Goal: Register for event/course

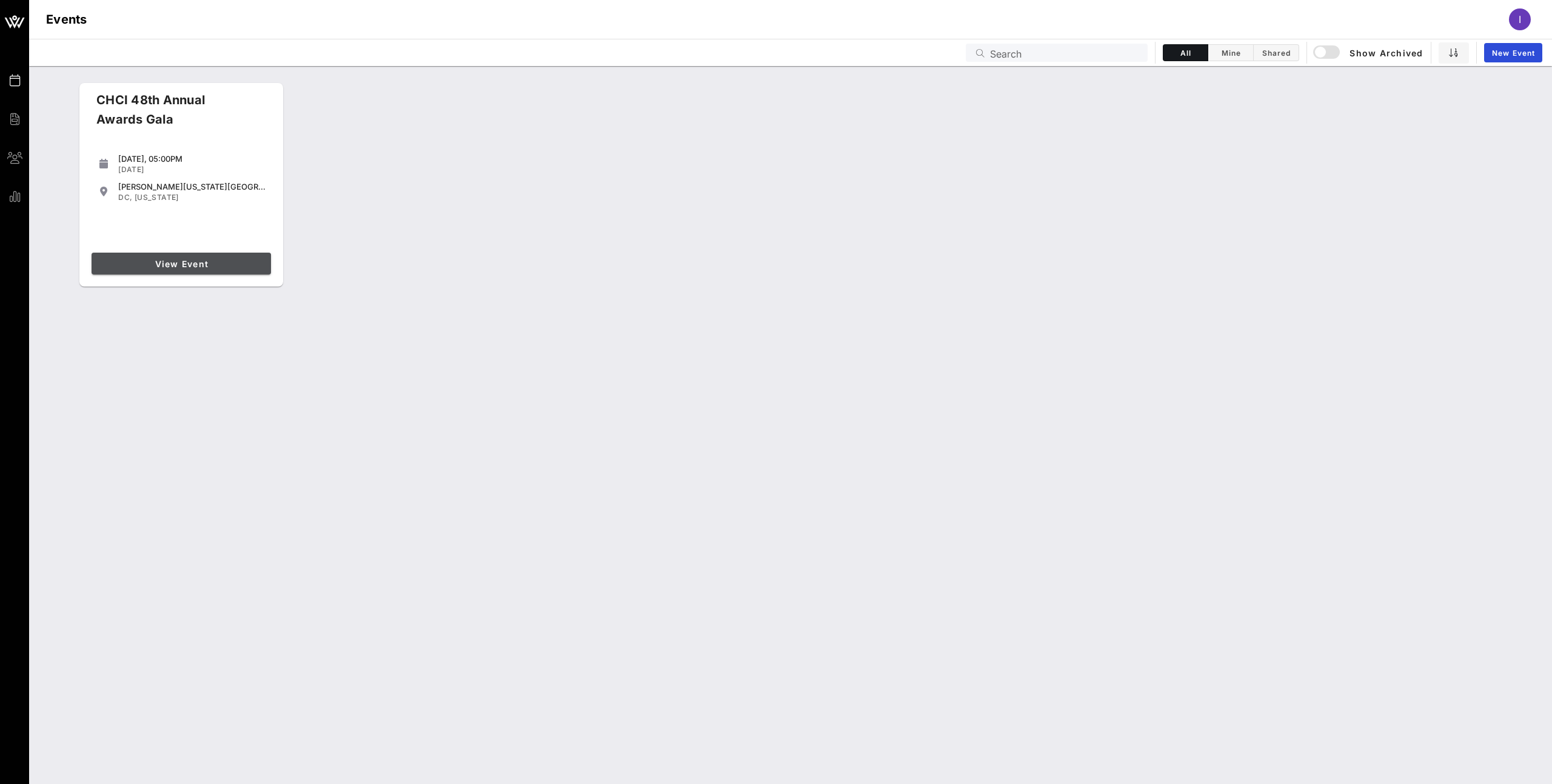
click at [200, 267] on span "View Event" at bounding box center [181, 264] width 170 height 11
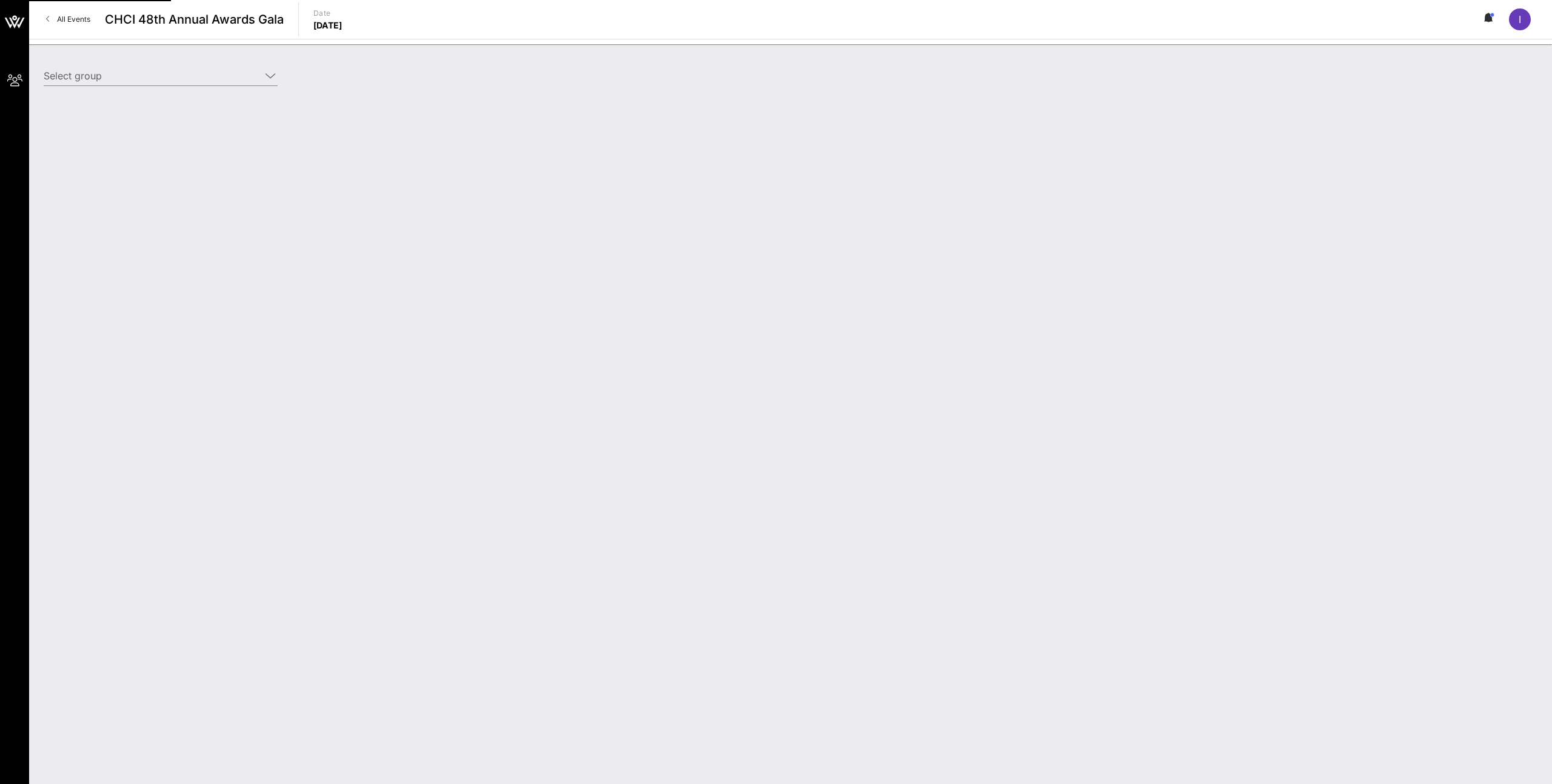
type input "Target (Target) [[PERSON_NAME], [PERSON_NAME][EMAIL_ADDRESS][PERSON_NAME][DOMAI…"
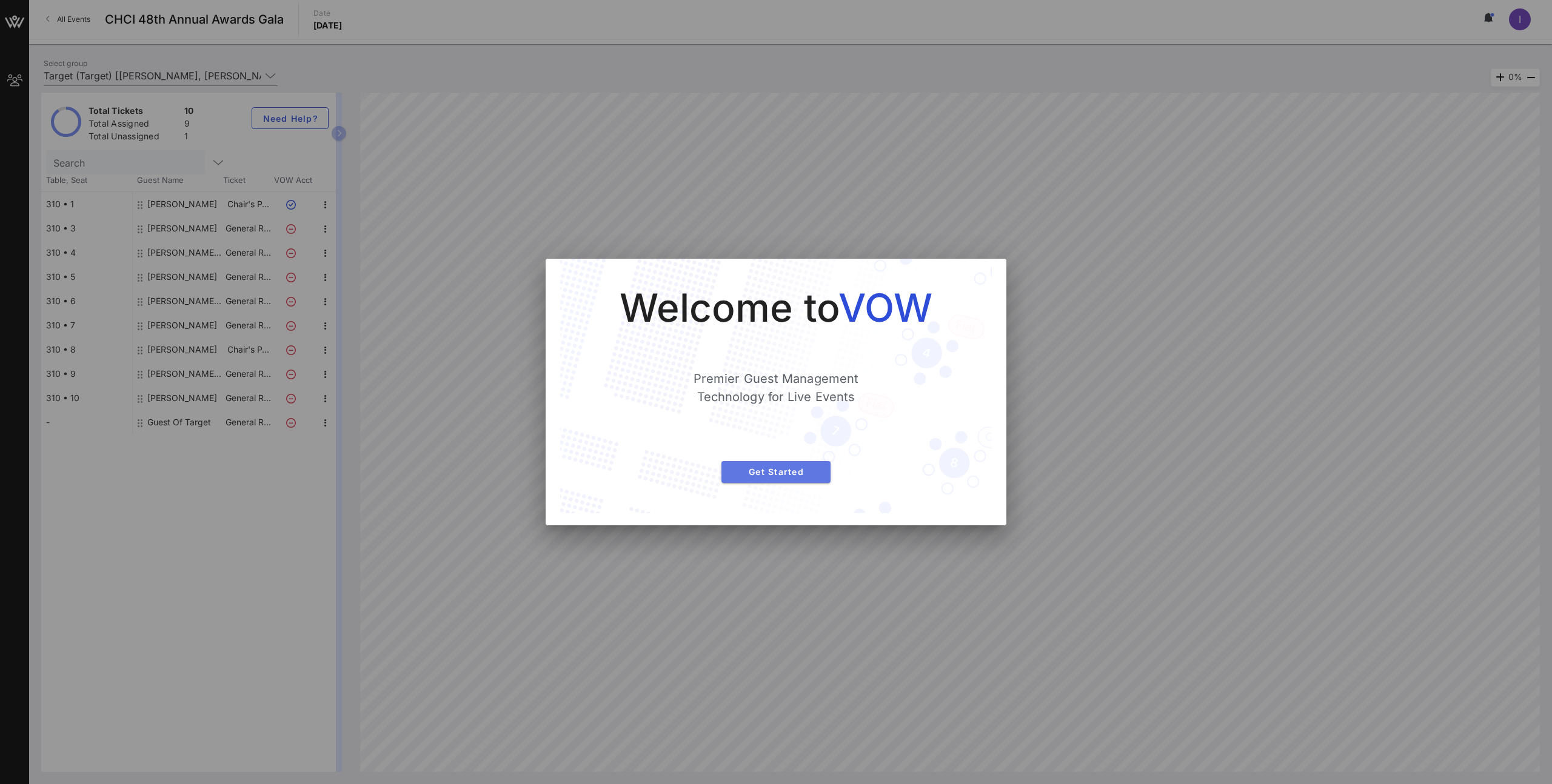
click at [751, 471] on span "Get Started" at bounding box center [776, 472] width 90 height 11
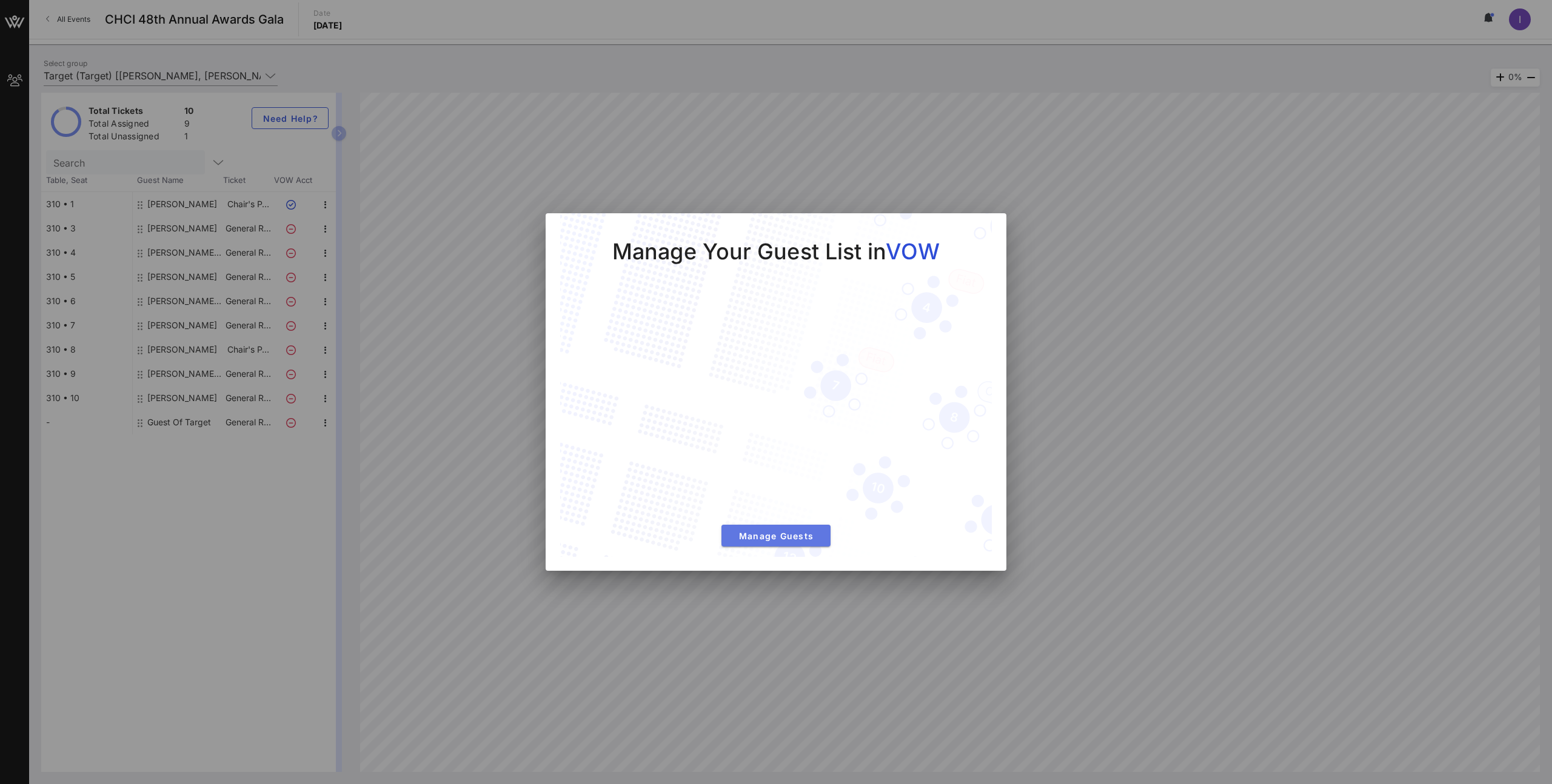
click at [761, 531] on span "Manage Guests" at bounding box center [776, 536] width 90 height 11
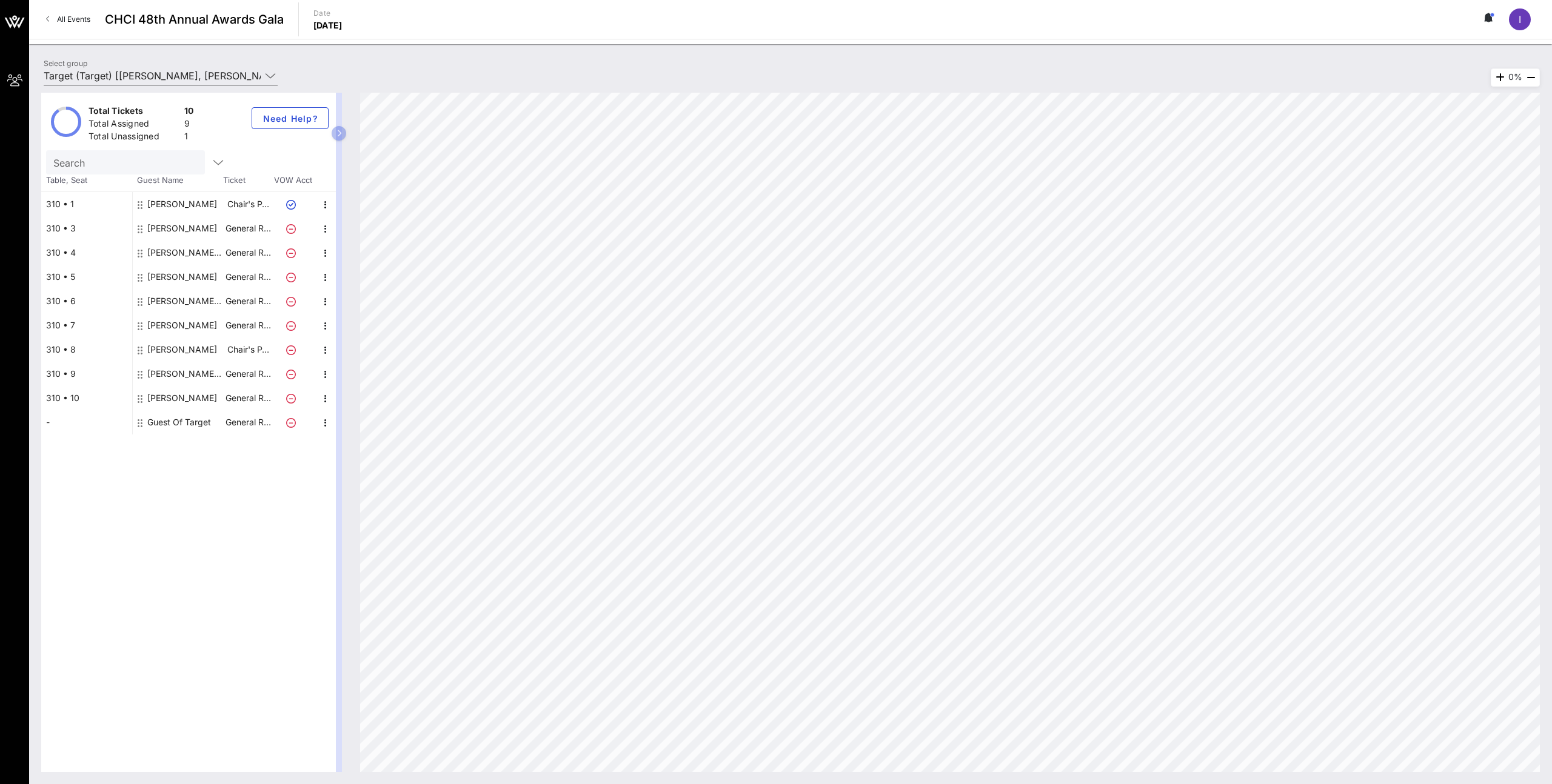
click at [190, 441] on div "Total Tickets 10 Total Assigned 9 Total Unassigned 1 Need Help? Search Table, S…" at bounding box center [188, 433] width 294 height 679
click at [325, 425] on icon "button" at bounding box center [325, 423] width 14 height 14
click at [344, 428] on div "Edit" at bounding box center [355, 427] width 24 height 10
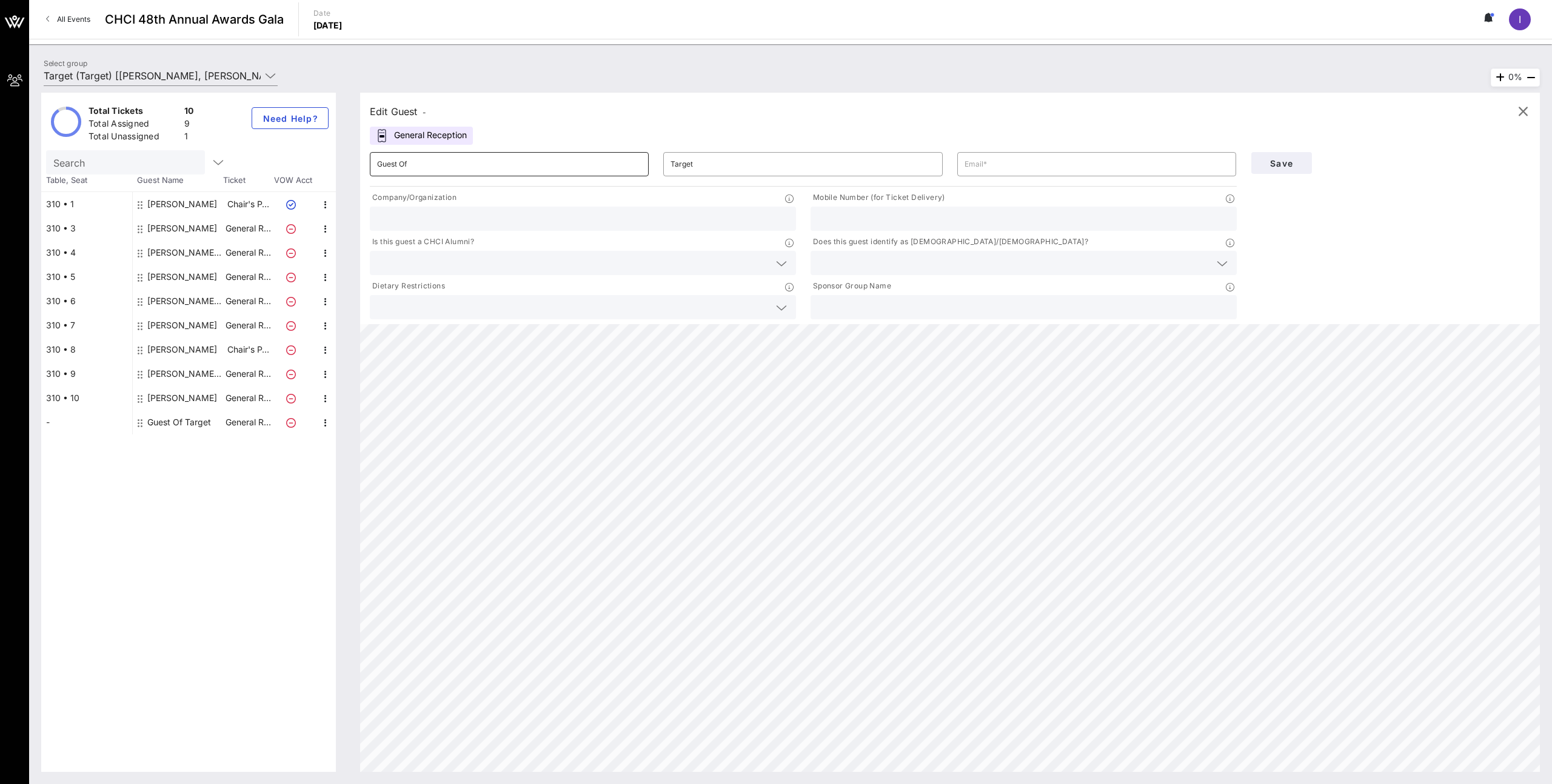
click at [475, 168] on input "Guest Of" at bounding box center [509, 164] width 264 height 19
drag, startPoint x: 475, startPoint y: 168, endPoint x: 330, endPoint y: 148, distance: 146.4
click at [329, 148] on div "Total Tickets 10 Total Assigned 9 Total Unassigned 1 Need Help? Search Table, S…" at bounding box center [790, 433] width 1498 height 679
click at [998, 163] on input "text" at bounding box center [1097, 164] width 264 height 19
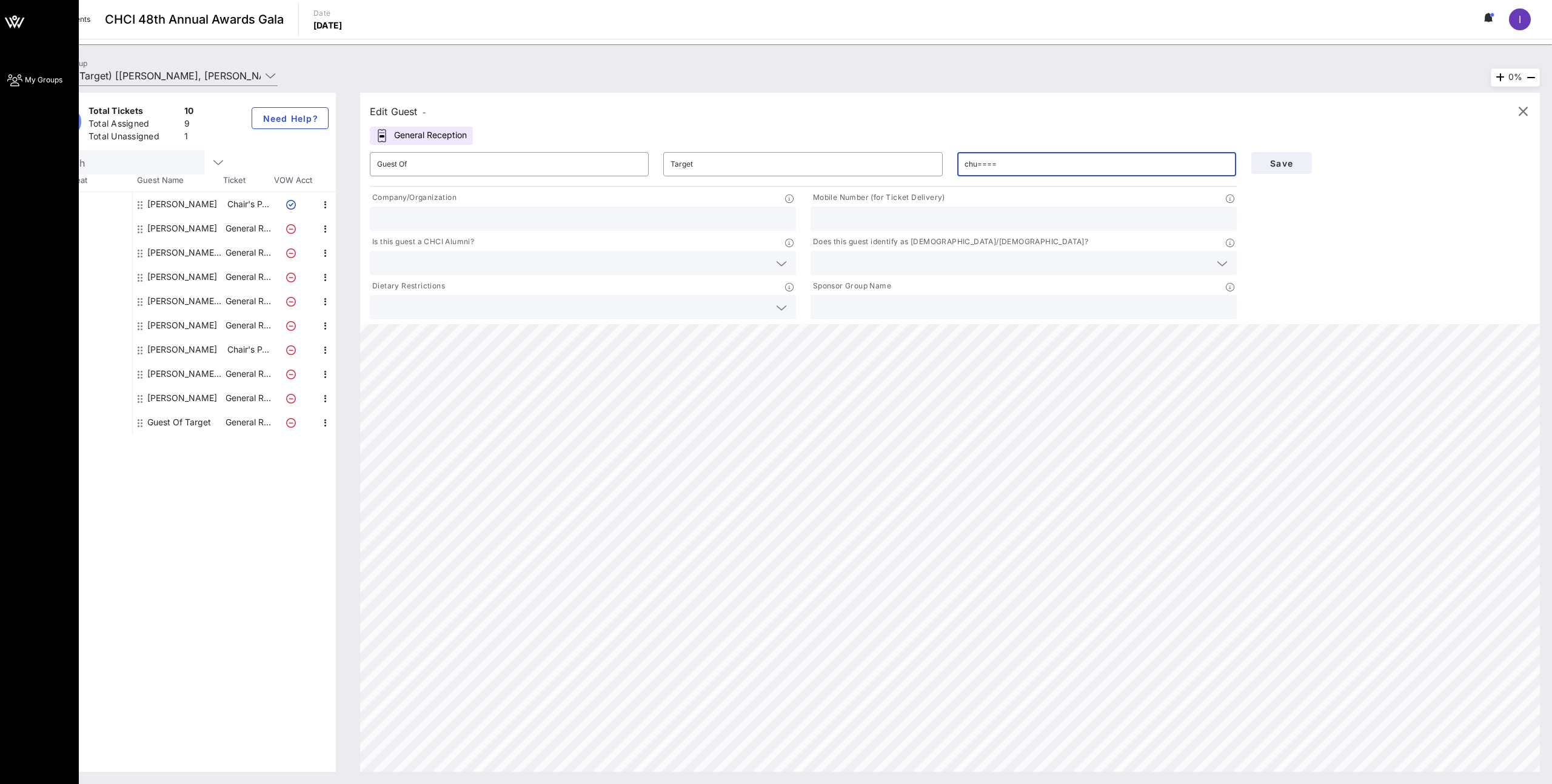
type input "chu===="
